Goal: Information Seeking & Learning: Check status

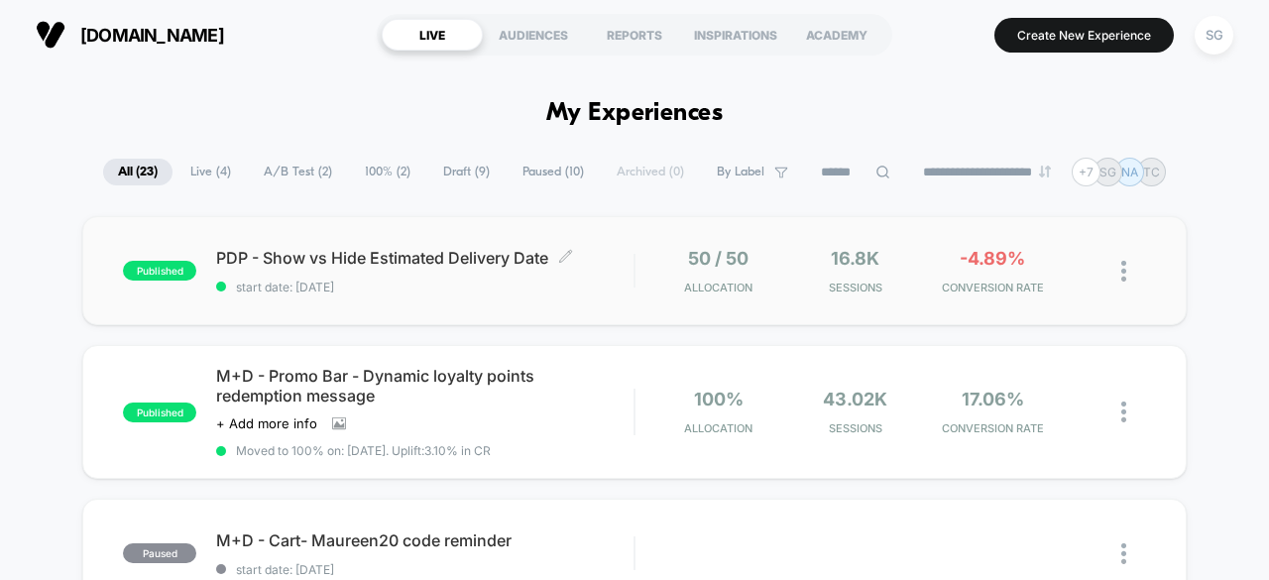
click at [330, 252] on span "PDP - Show vs Hide Estimated Delivery Date Click to edit experience details" at bounding box center [424, 258] width 417 height 20
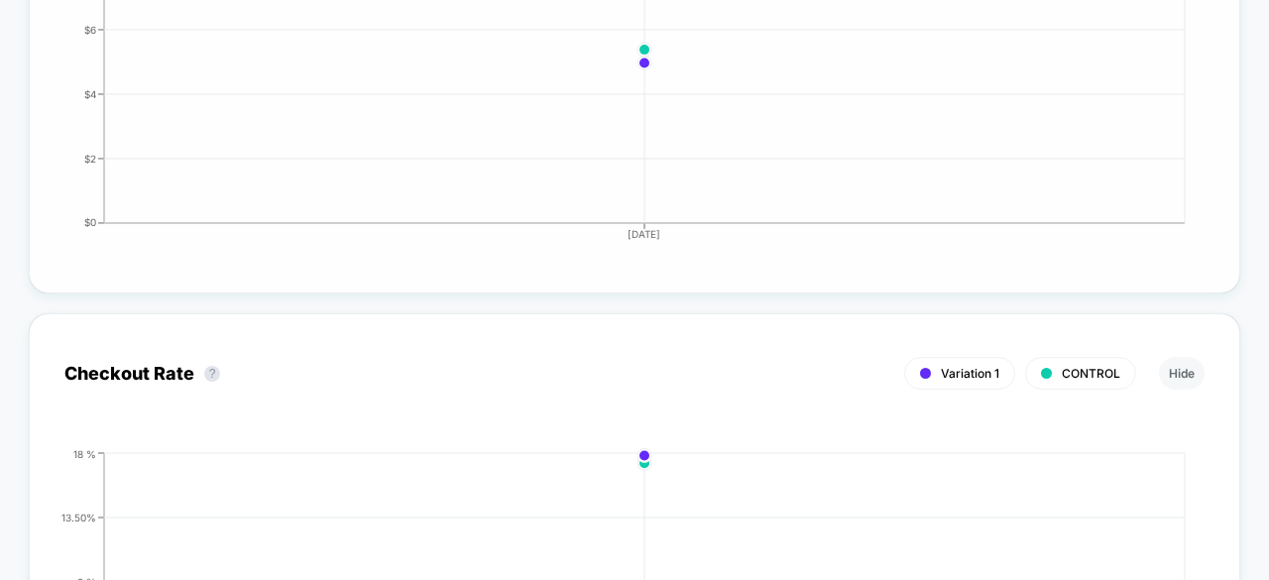
scroll to position [2082, 0]
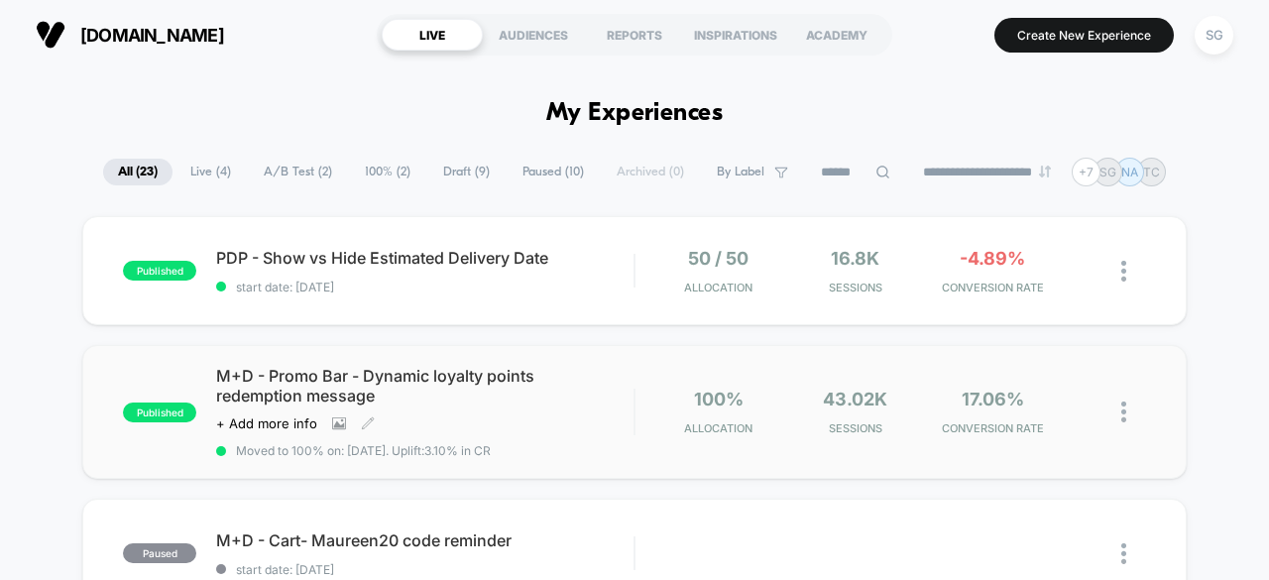
click at [359, 373] on span "M+D - Promo Bar - Dynamic loyalty points redemption message" at bounding box center [424, 386] width 417 height 40
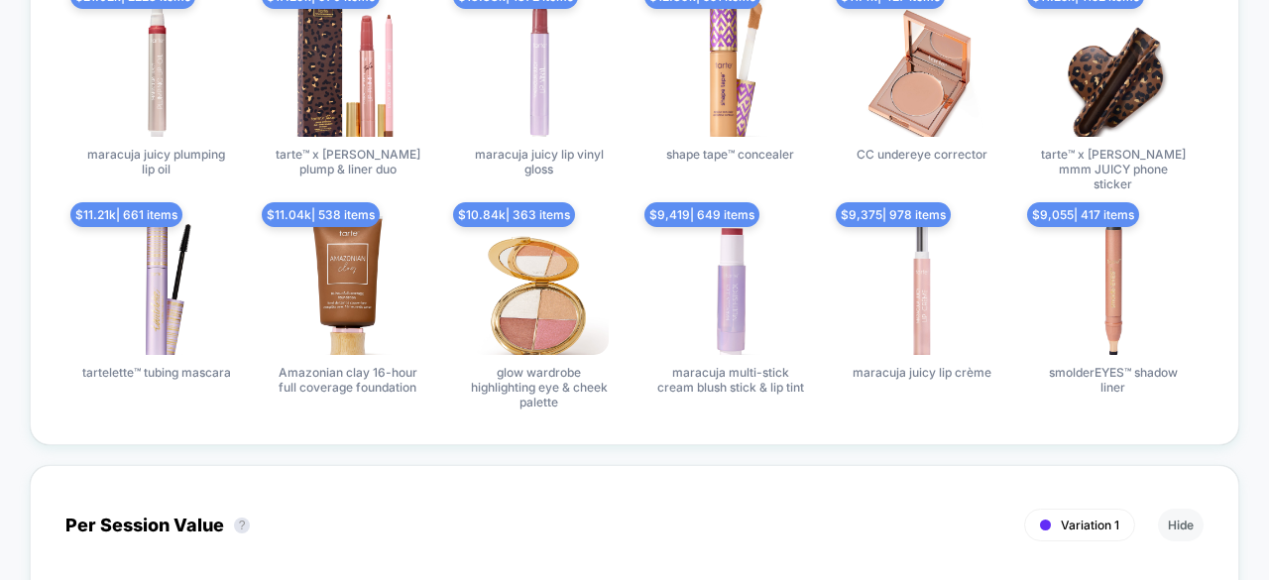
scroll to position [1884, 0]
